Goal: Task Accomplishment & Management: Manage account settings

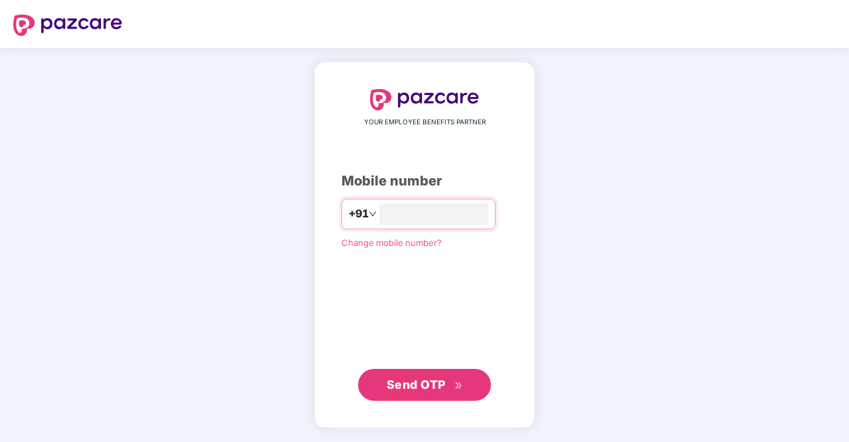
type input "**********"
click at [418, 384] on span "Send OTP" at bounding box center [416, 384] width 59 height 14
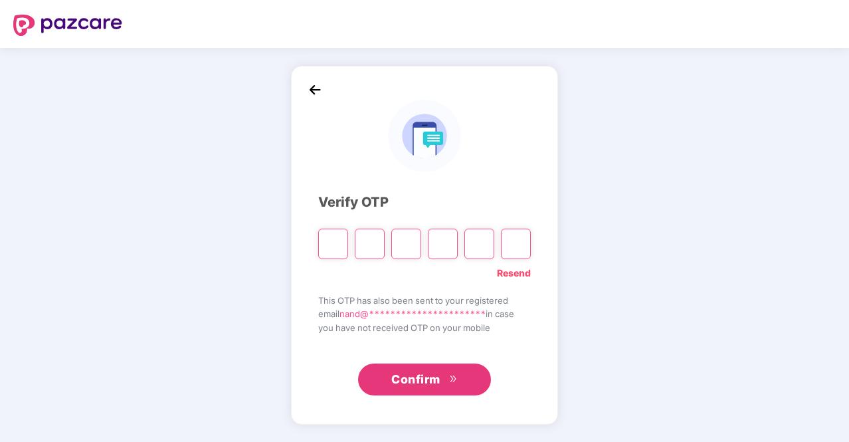
type input "*"
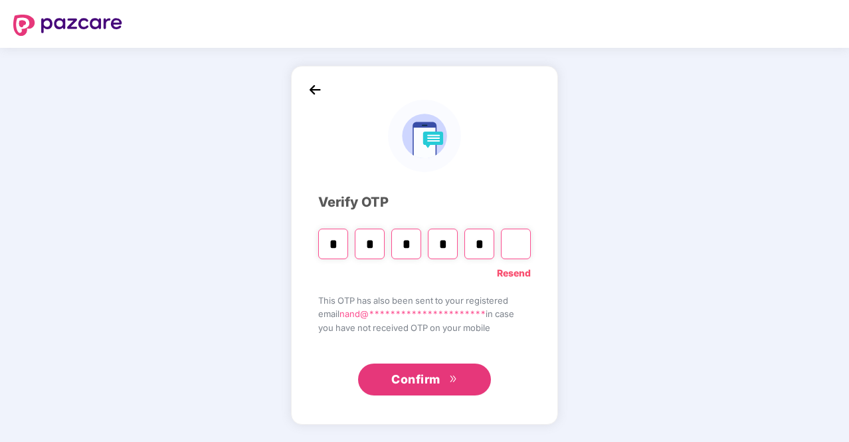
type input "*"
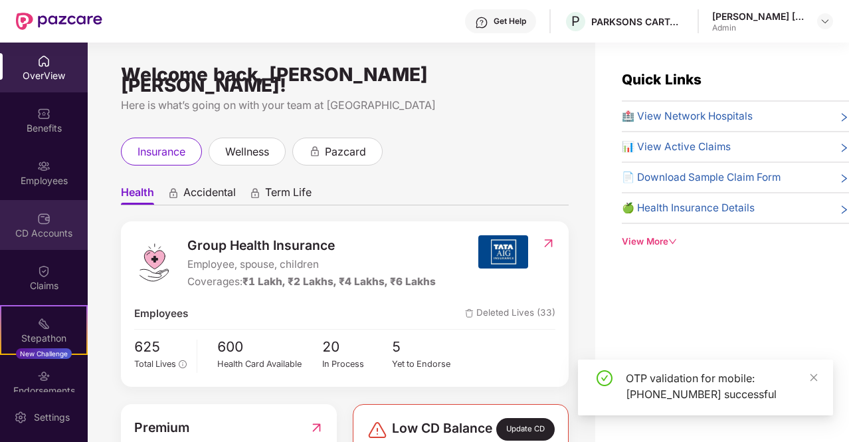
click at [40, 213] on img at bounding box center [43, 218] width 13 height 13
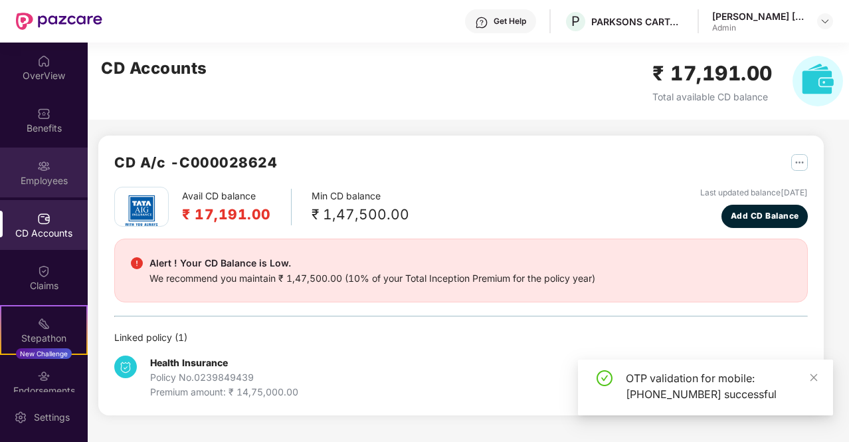
click at [43, 174] on div "Employees" at bounding box center [44, 180] width 88 height 13
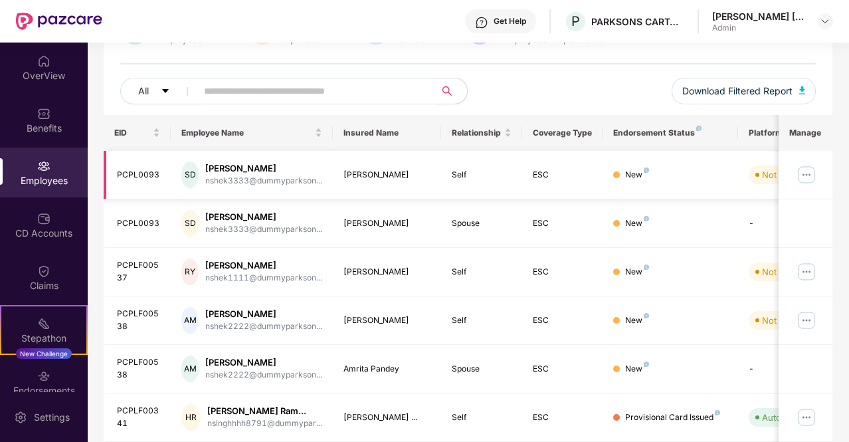
scroll to position [266, 0]
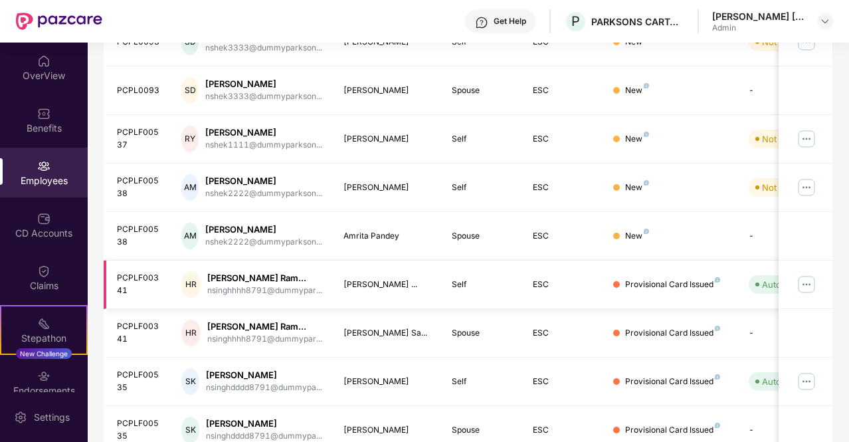
click at [807, 284] on img at bounding box center [806, 284] width 21 height 21
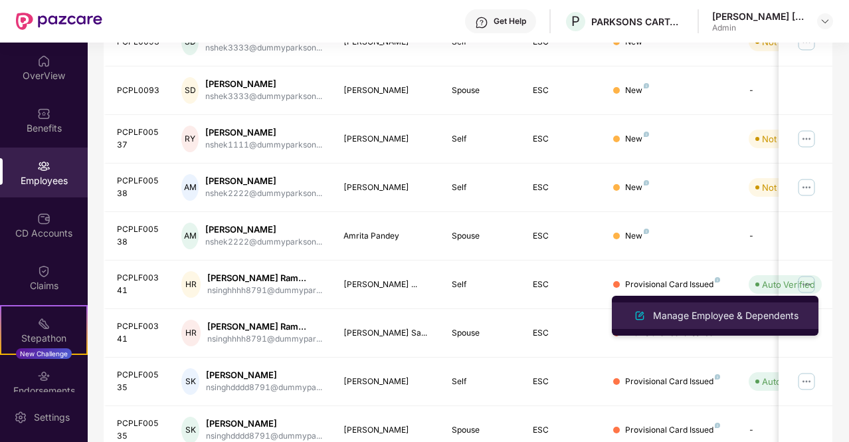
click at [716, 317] on div "Manage Employee & Dependents" at bounding box center [725, 315] width 151 height 15
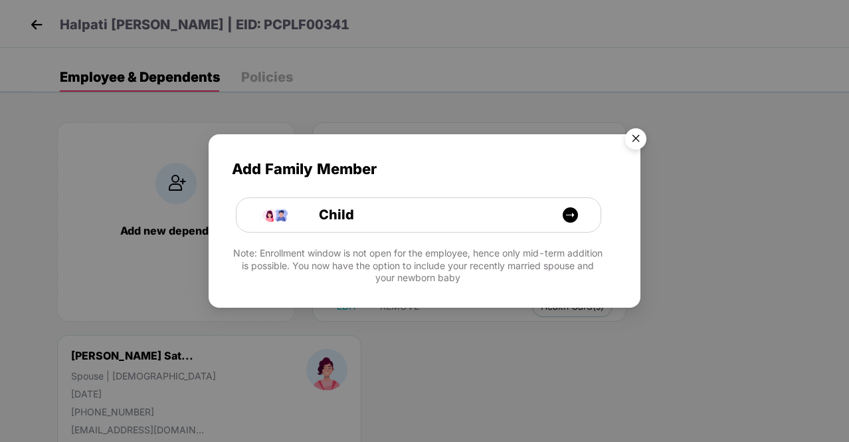
click at [637, 139] on img "Close" at bounding box center [635, 140] width 37 height 37
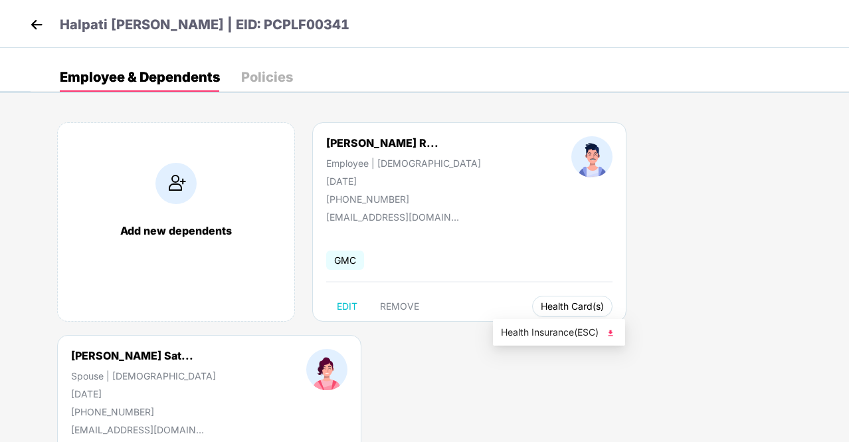
click at [541, 306] on span "Health Card(s)" at bounding box center [572, 306] width 63 height 7
click at [546, 334] on span "Health Insurance(ESC)" at bounding box center [559, 332] width 116 height 15
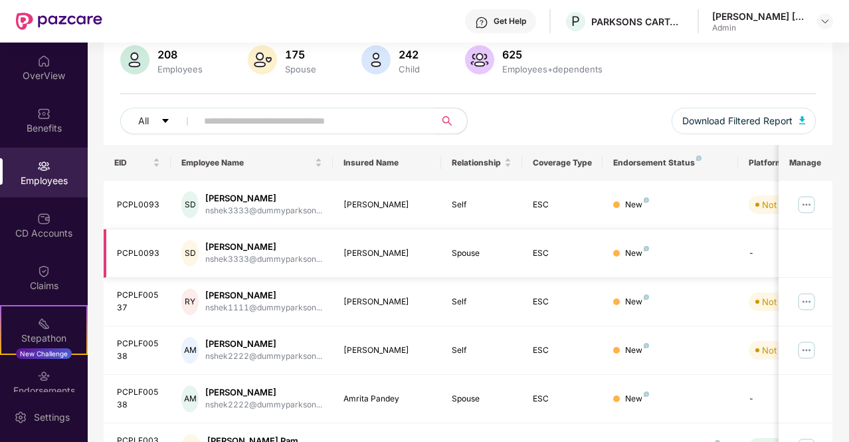
scroll to position [133, 0]
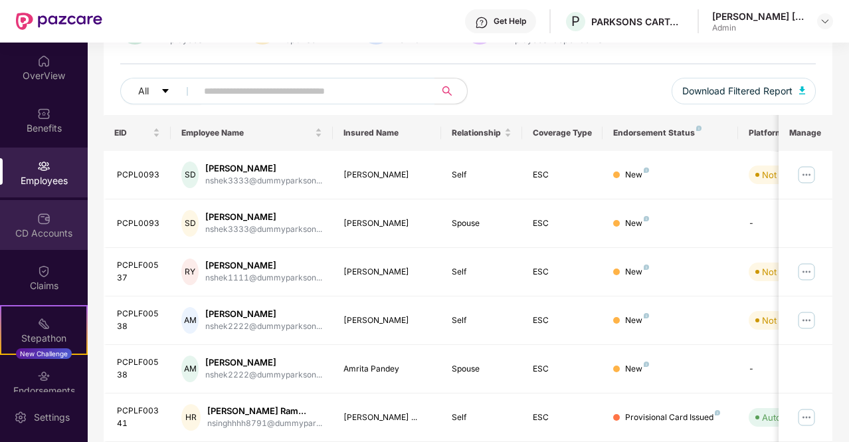
click at [45, 230] on div "CD Accounts" at bounding box center [44, 232] width 88 height 13
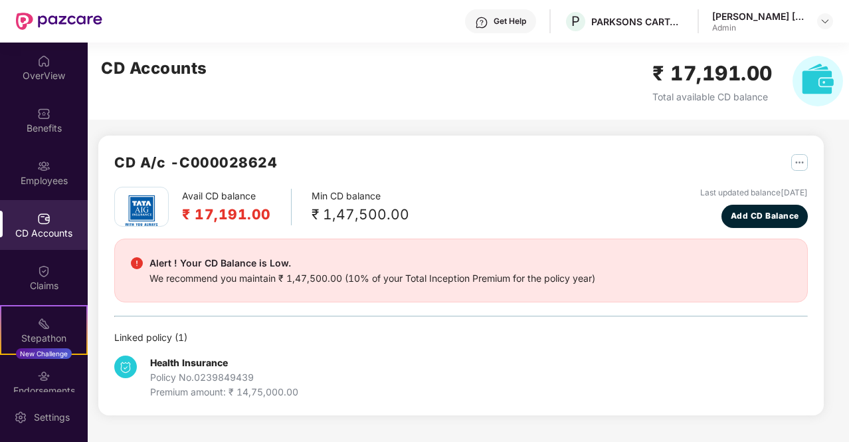
scroll to position [0, 0]
click at [46, 272] on img at bounding box center [43, 270] width 13 height 13
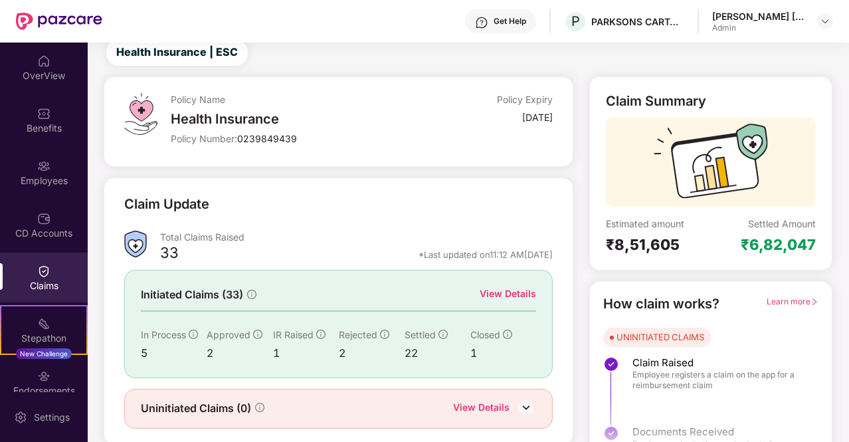
scroll to position [77, 0]
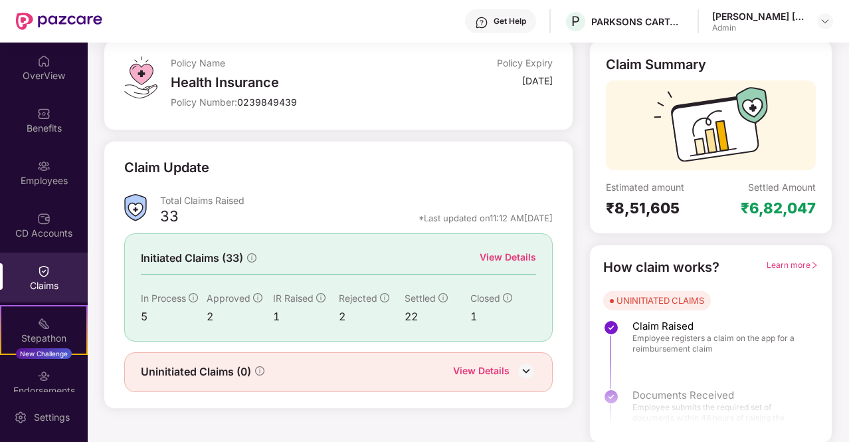
click at [518, 254] on div "View Details" at bounding box center [508, 257] width 56 height 15
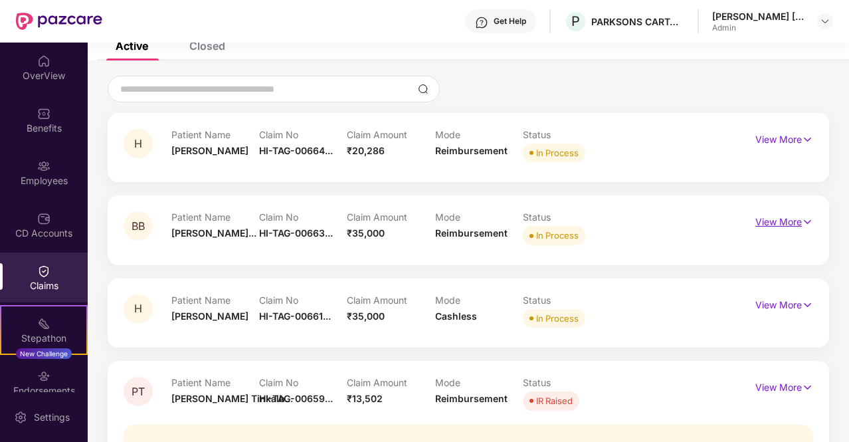
click at [806, 225] on img at bounding box center [807, 222] width 11 height 15
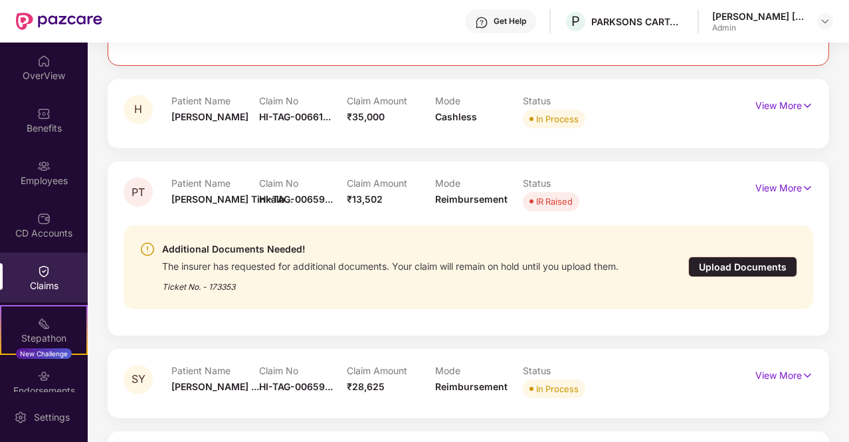
scroll to position [533, 0]
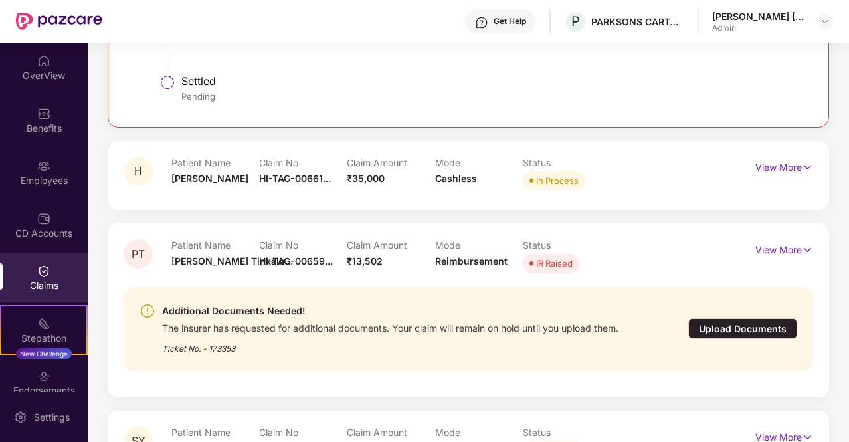
click at [751, 329] on div "Upload Documents" at bounding box center [742, 328] width 109 height 21
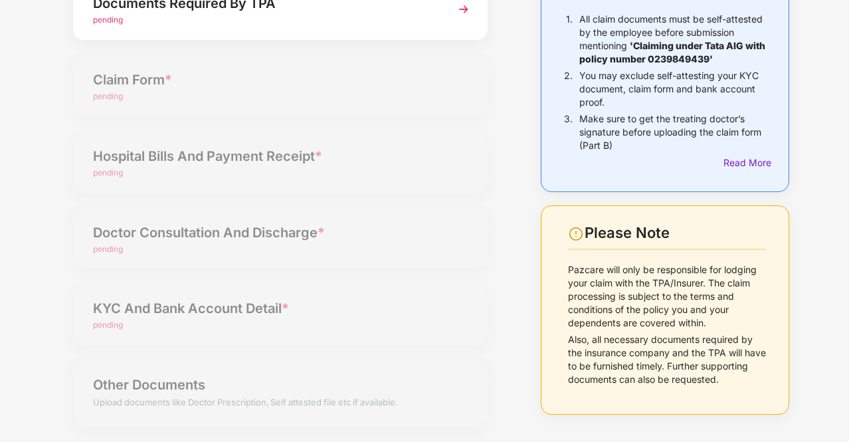
scroll to position [0, 0]
